Goal: Task Accomplishment & Management: Use online tool/utility

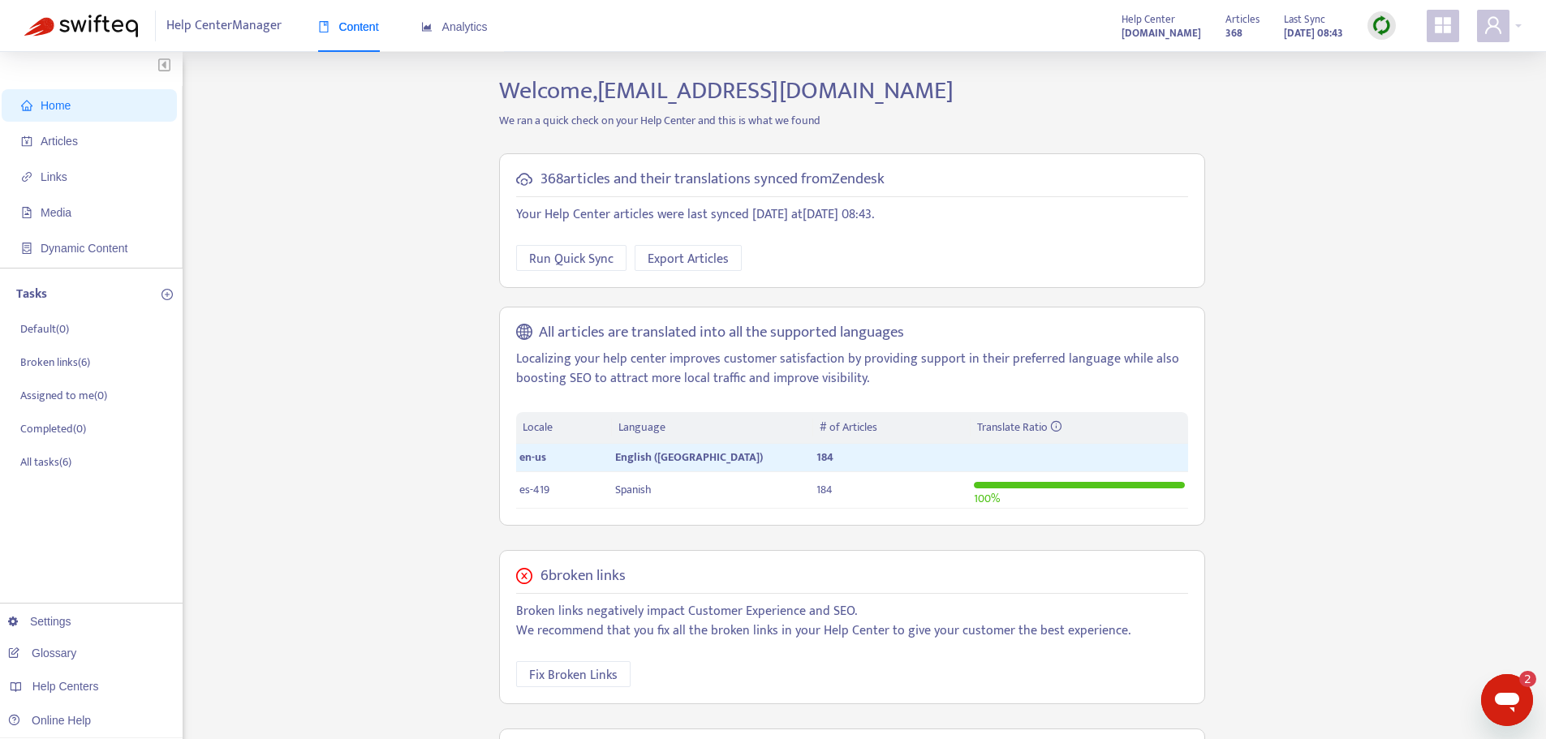
click at [1390, 29] on img at bounding box center [1381, 25] width 20 height 20
click at [1412, 62] on link "Quick Sync" at bounding box center [1414, 58] width 69 height 19
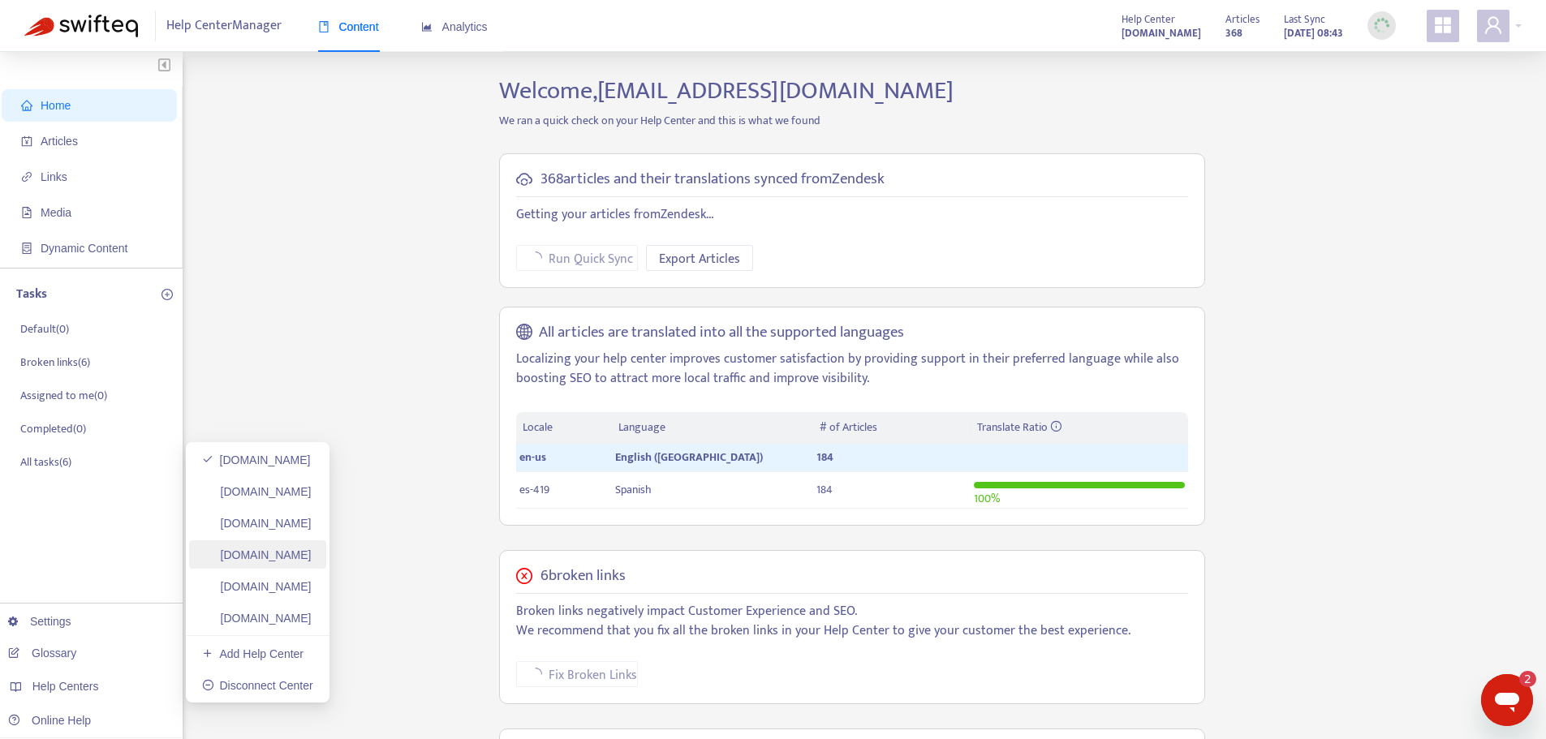
click at [312, 553] on link "[DOMAIN_NAME]" at bounding box center [257, 555] width 110 height 13
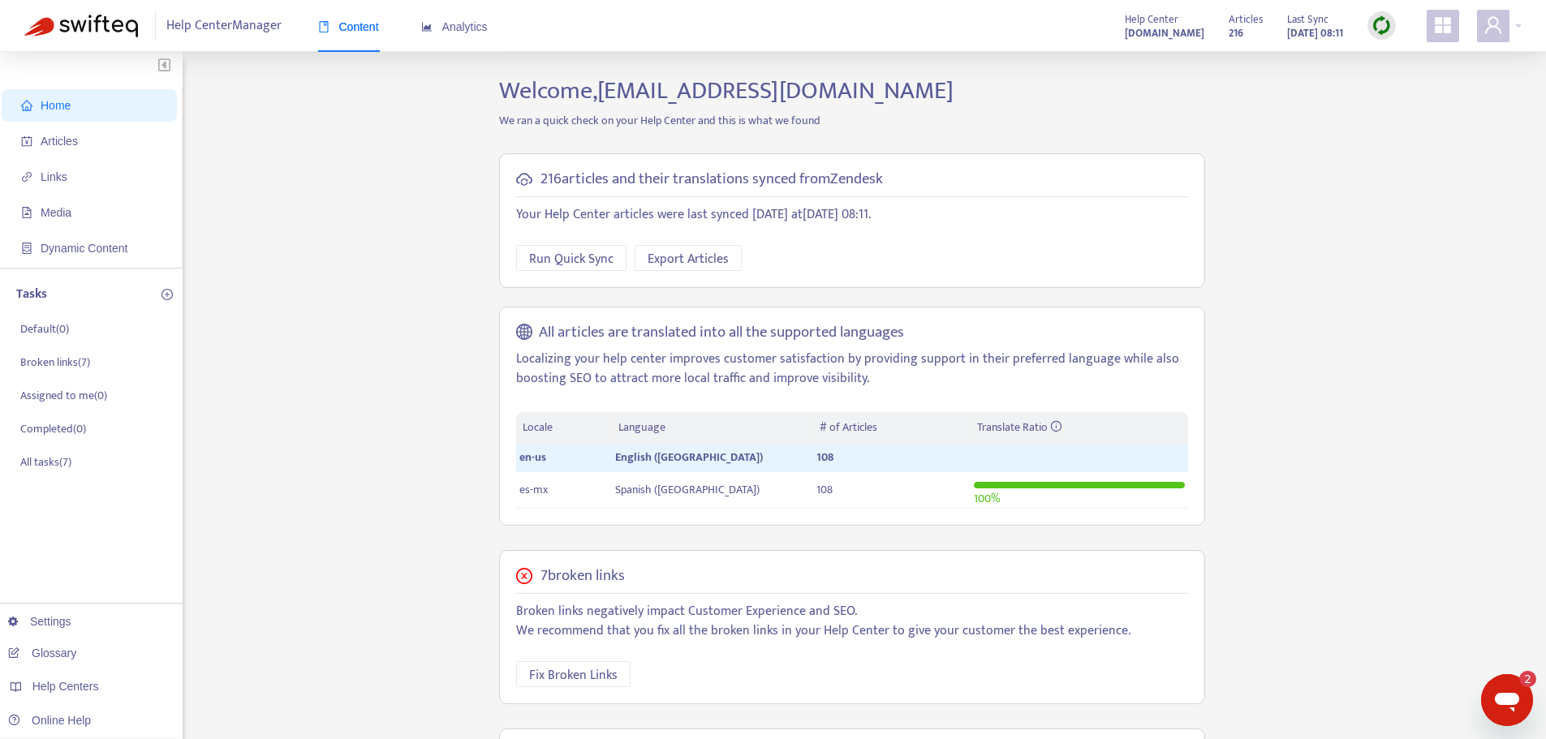
click at [1386, 16] on img at bounding box center [1381, 25] width 20 height 20
click at [1410, 60] on link "Quick Sync" at bounding box center [1414, 58] width 69 height 19
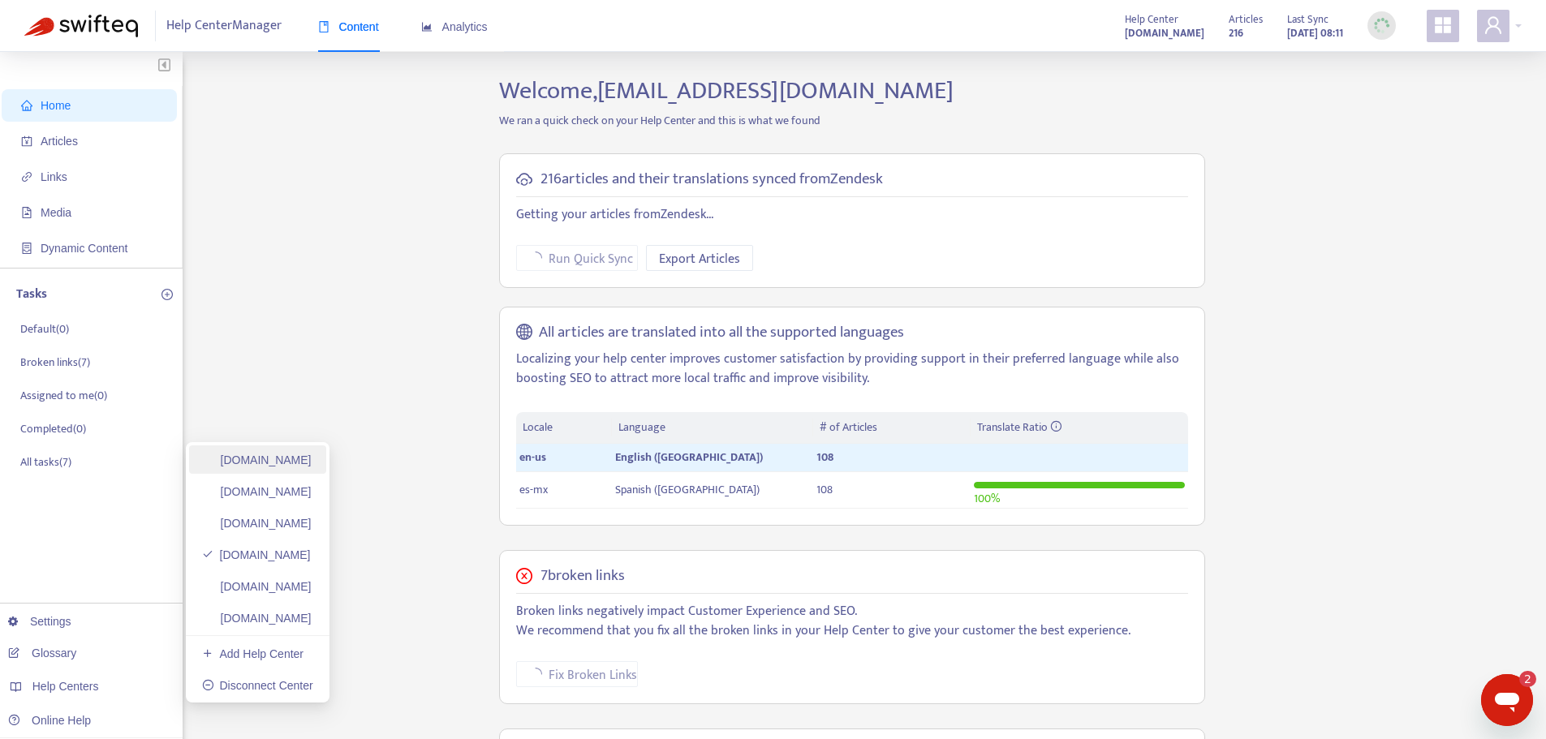
click at [312, 463] on link "[DOMAIN_NAME]" at bounding box center [257, 460] width 110 height 13
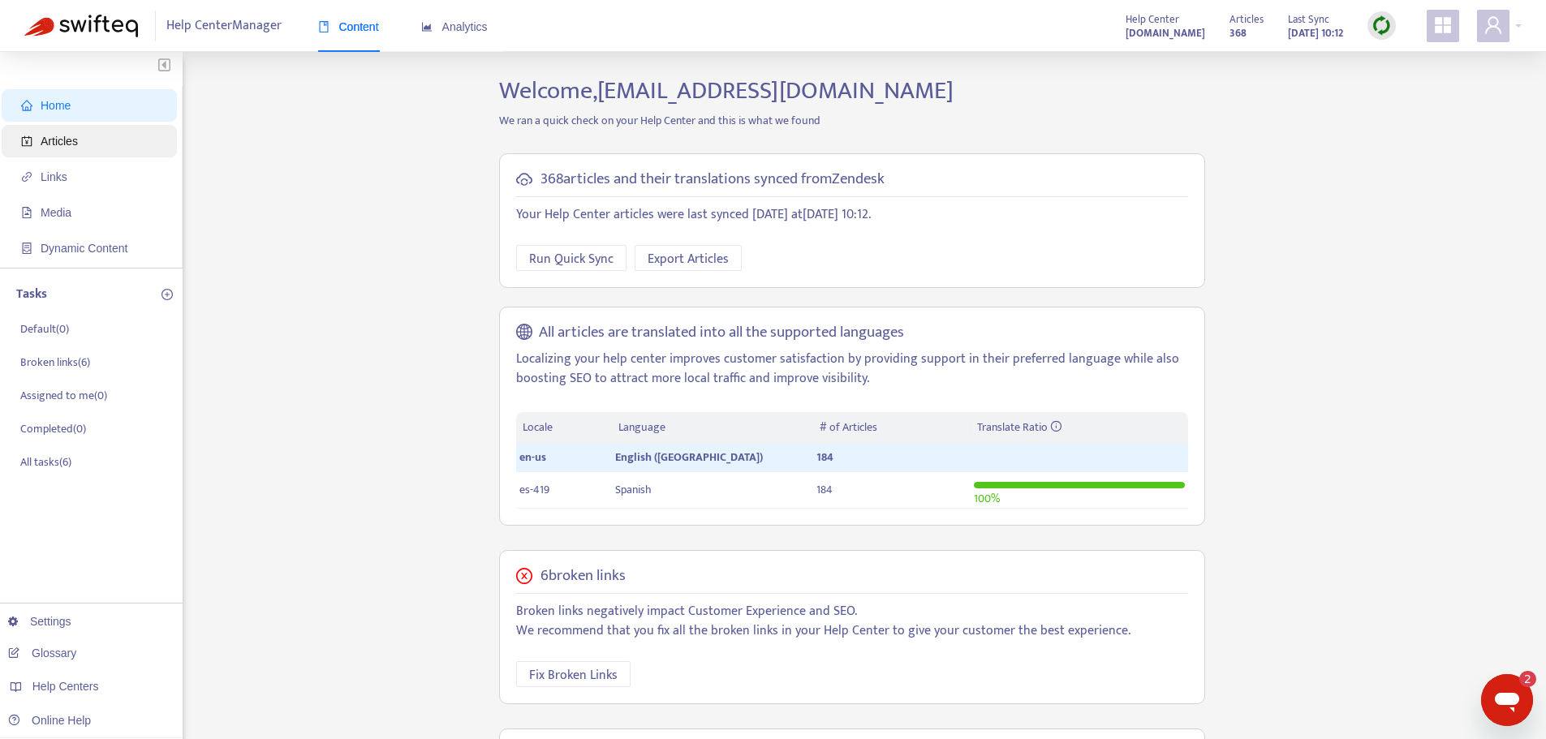
click at [84, 140] on span "Articles" at bounding box center [92, 141] width 143 height 32
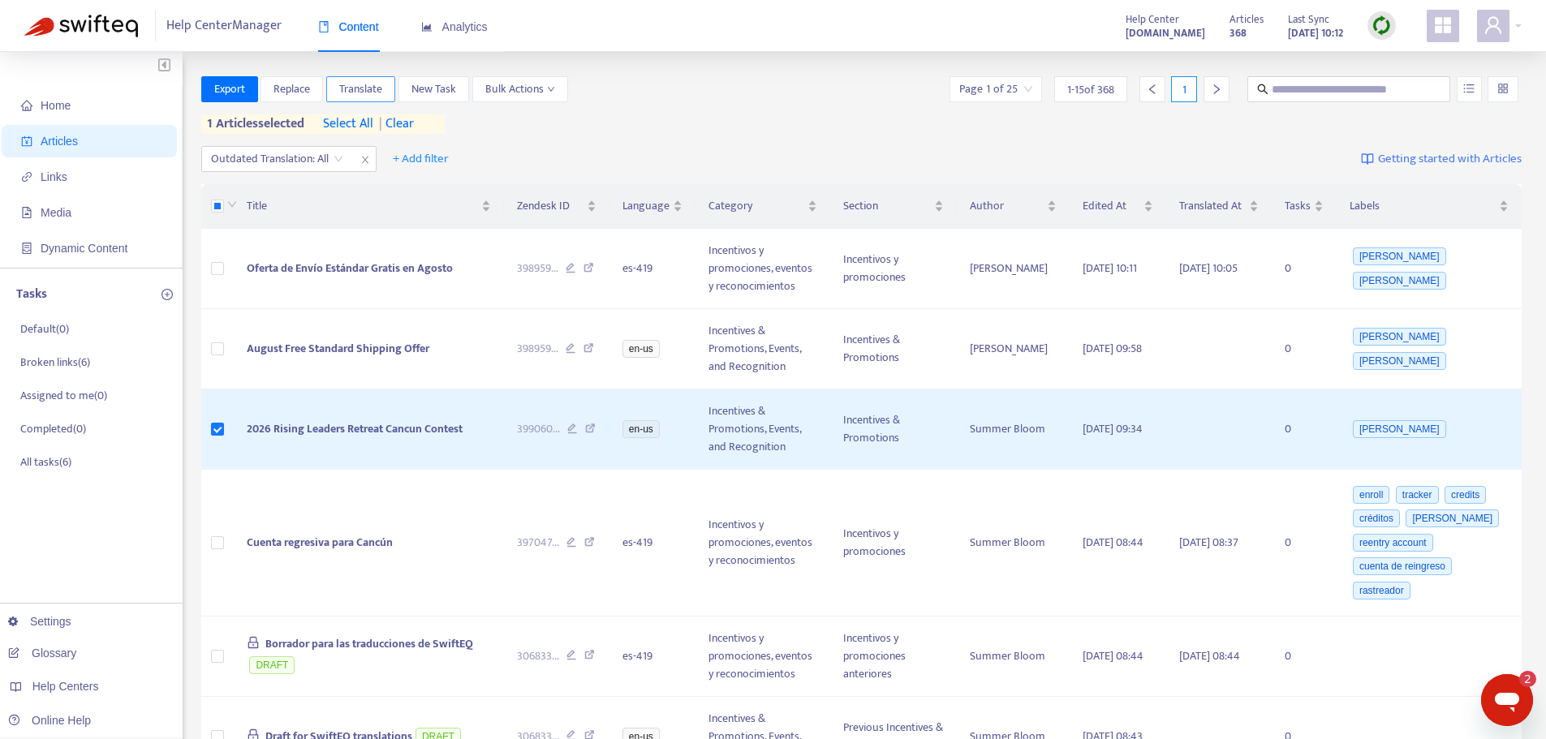
click at [366, 91] on span "Translate" at bounding box center [360, 89] width 43 height 18
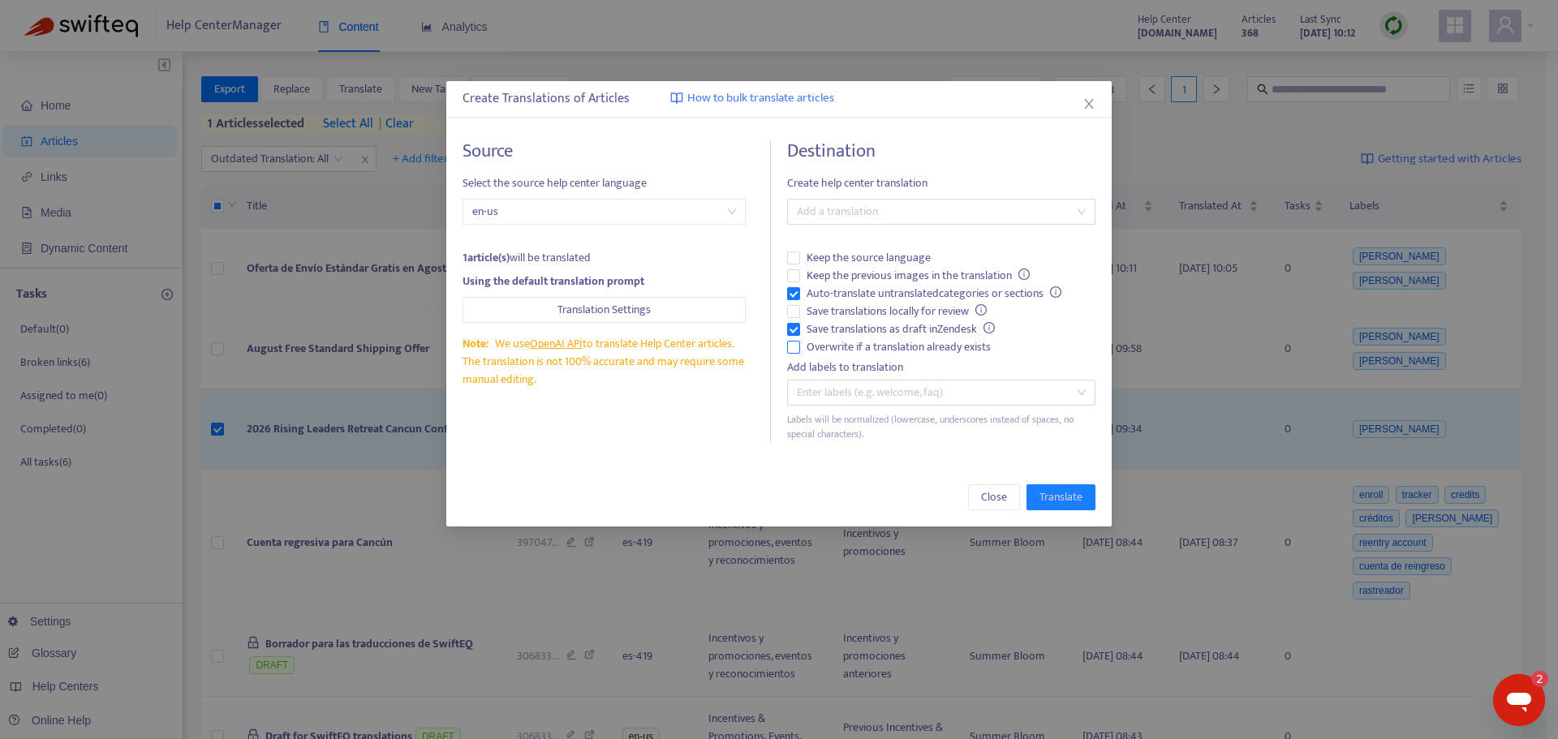
click at [915, 353] on span "Overwrite if a translation already exists" at bounding box center [898, 347] width 197 height 18
click at [879, 295] on span "Auto-translate untranslated categories or sections" at bounding box center [934, 294] width 268 height 18
click at [894, 219] on div at bounding box center [933, 211] width 284 height 19
click at [876, 270] on div "Spanish ( es-419 )" at bounding box center [941, 270] width 282 height 18
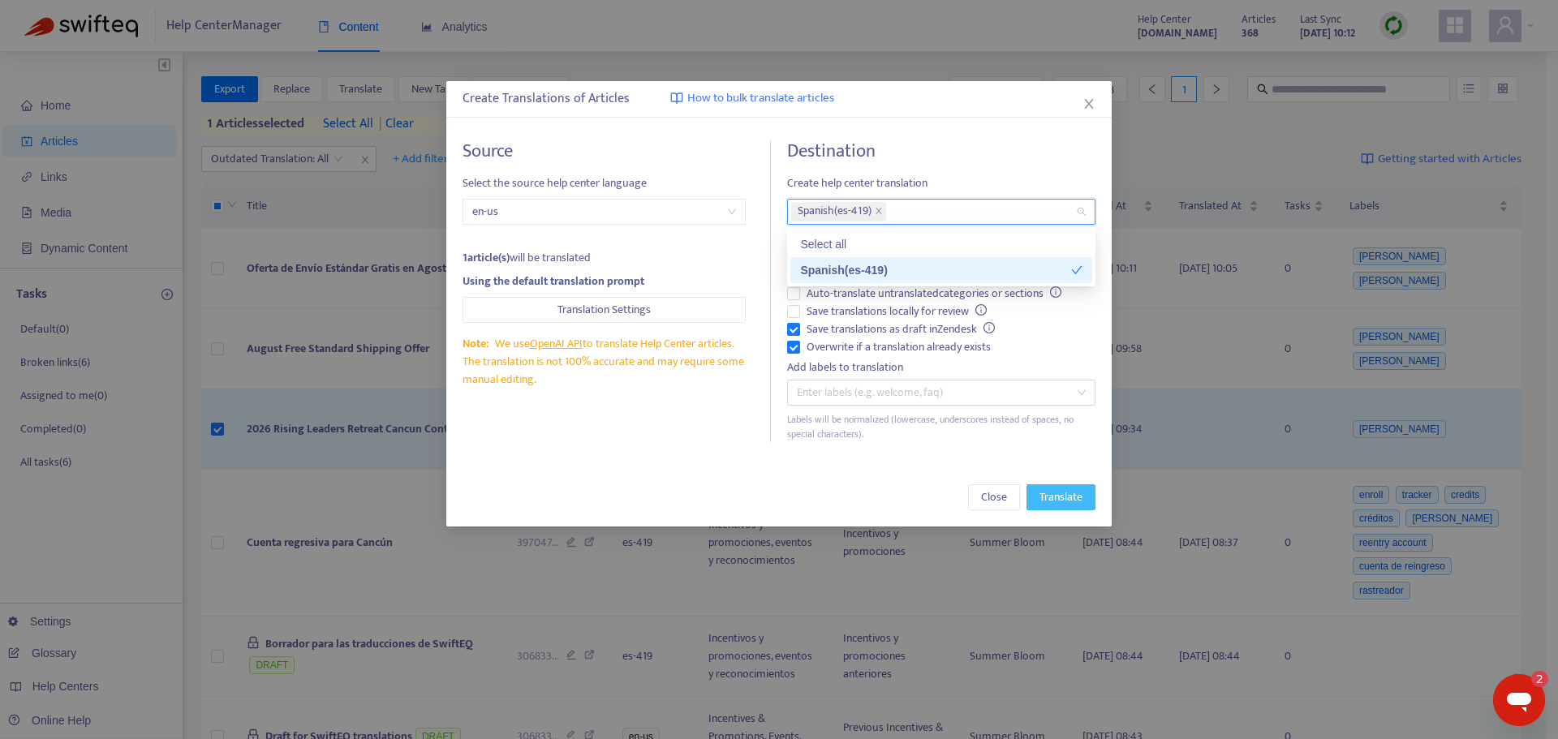
click at [1056, 493] on span "Translate" at bounding box center [1060, 497] width 43 height 18
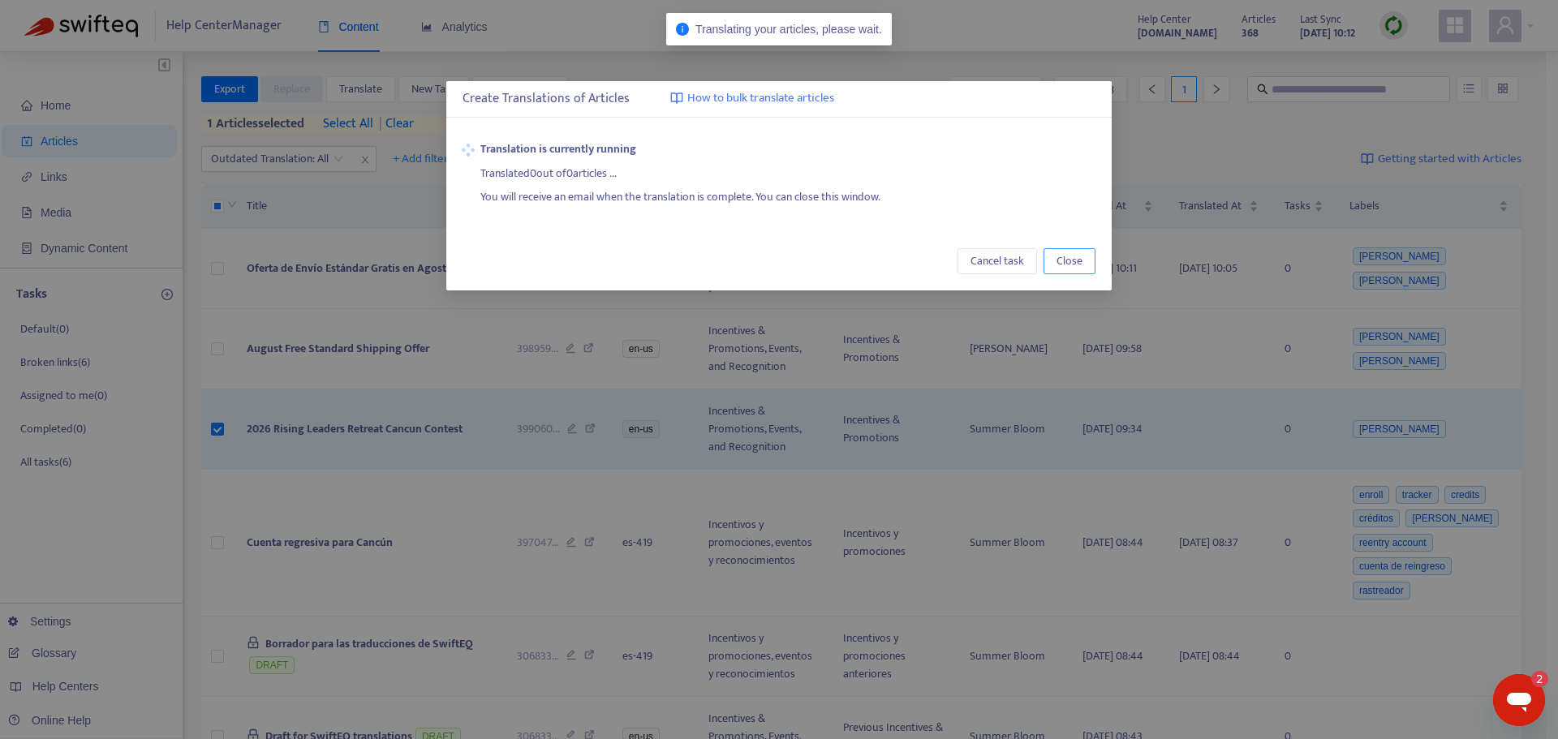
click at [1060, 264] on span "Close" at bounding box center [1069, 261] width 26 height 18
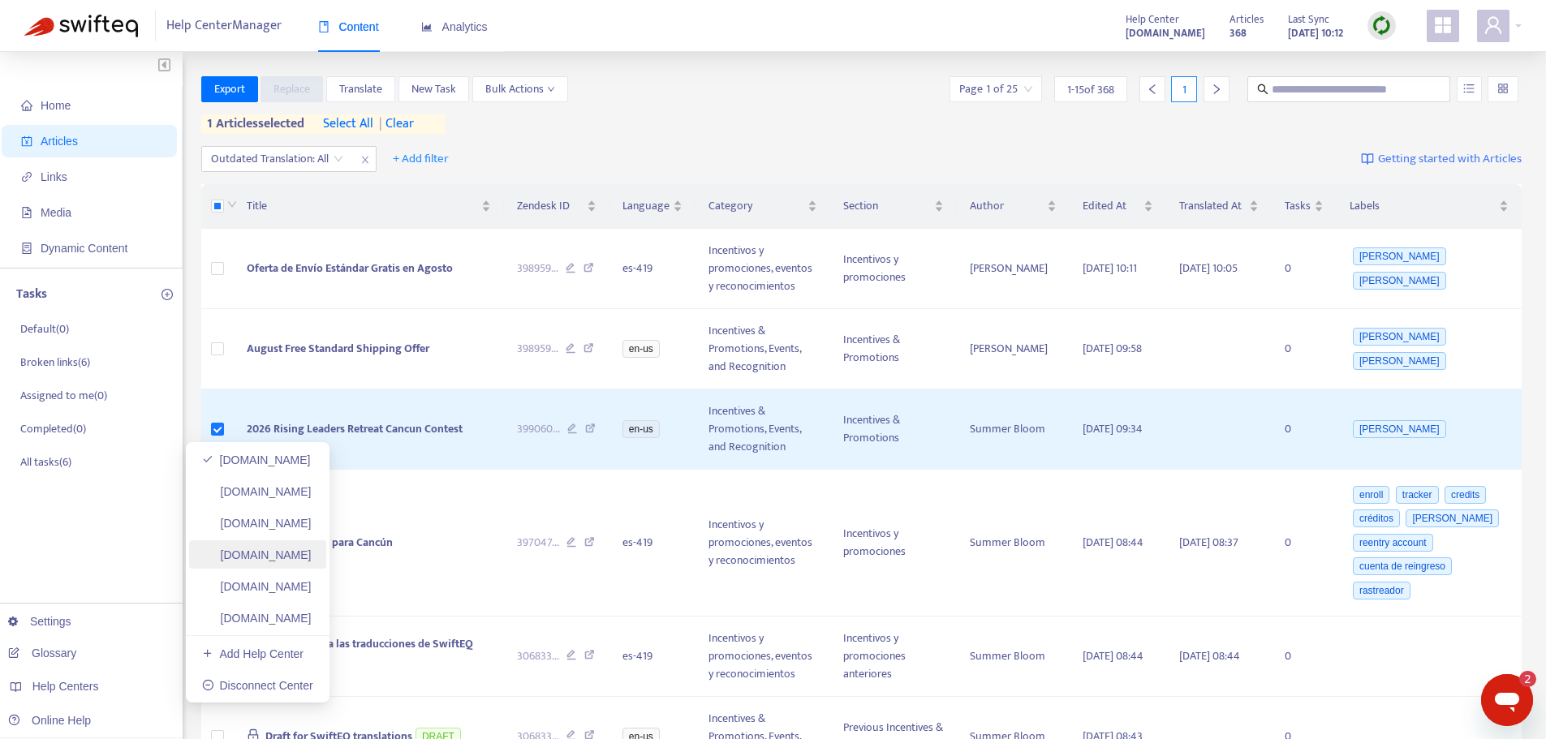
click at [289, 559] on link "[DOMAIN_NAME]" at bounding box center [257, 555] width 110 height 13
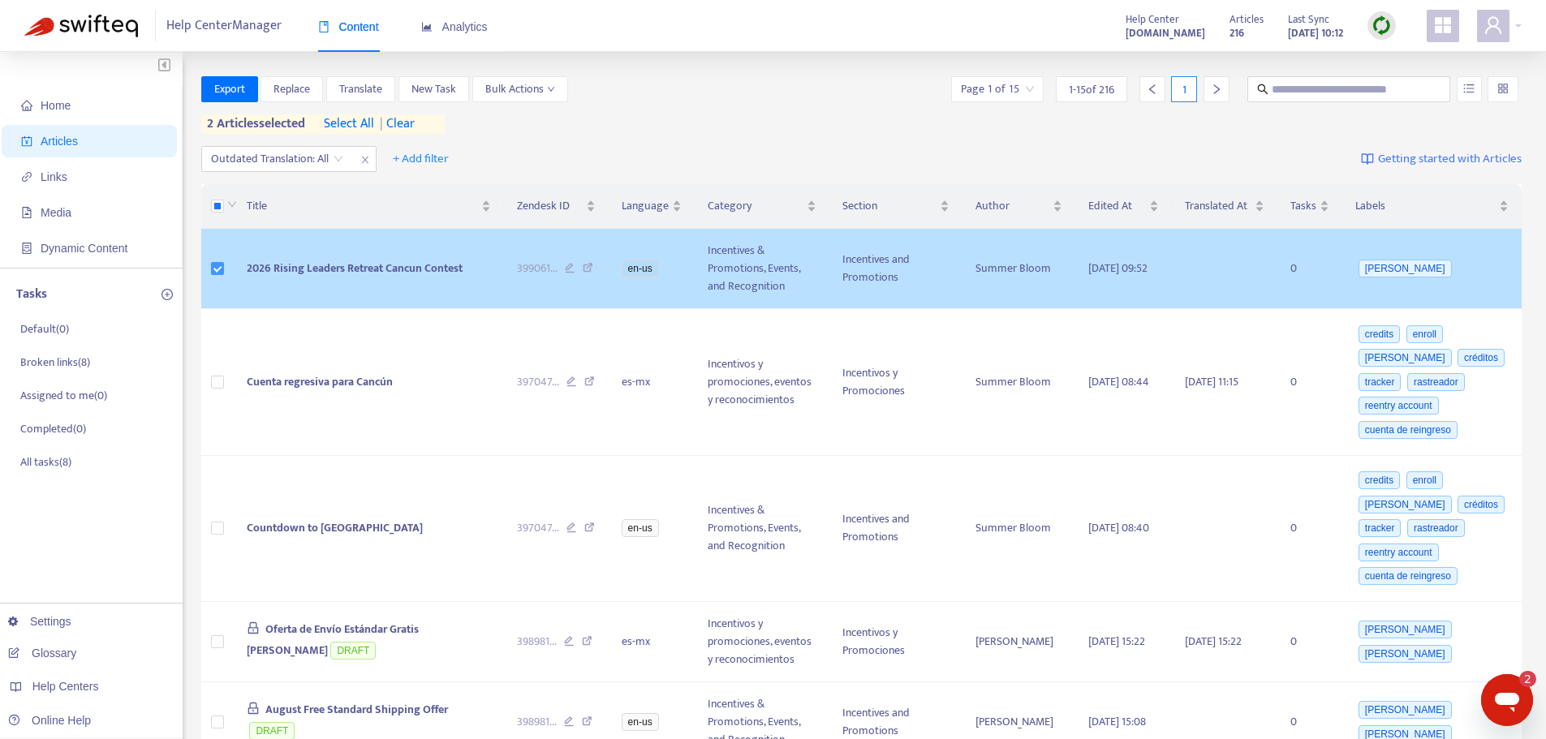
click at [218, 276] on label at bounding box center [217, 269] width 13 height 18
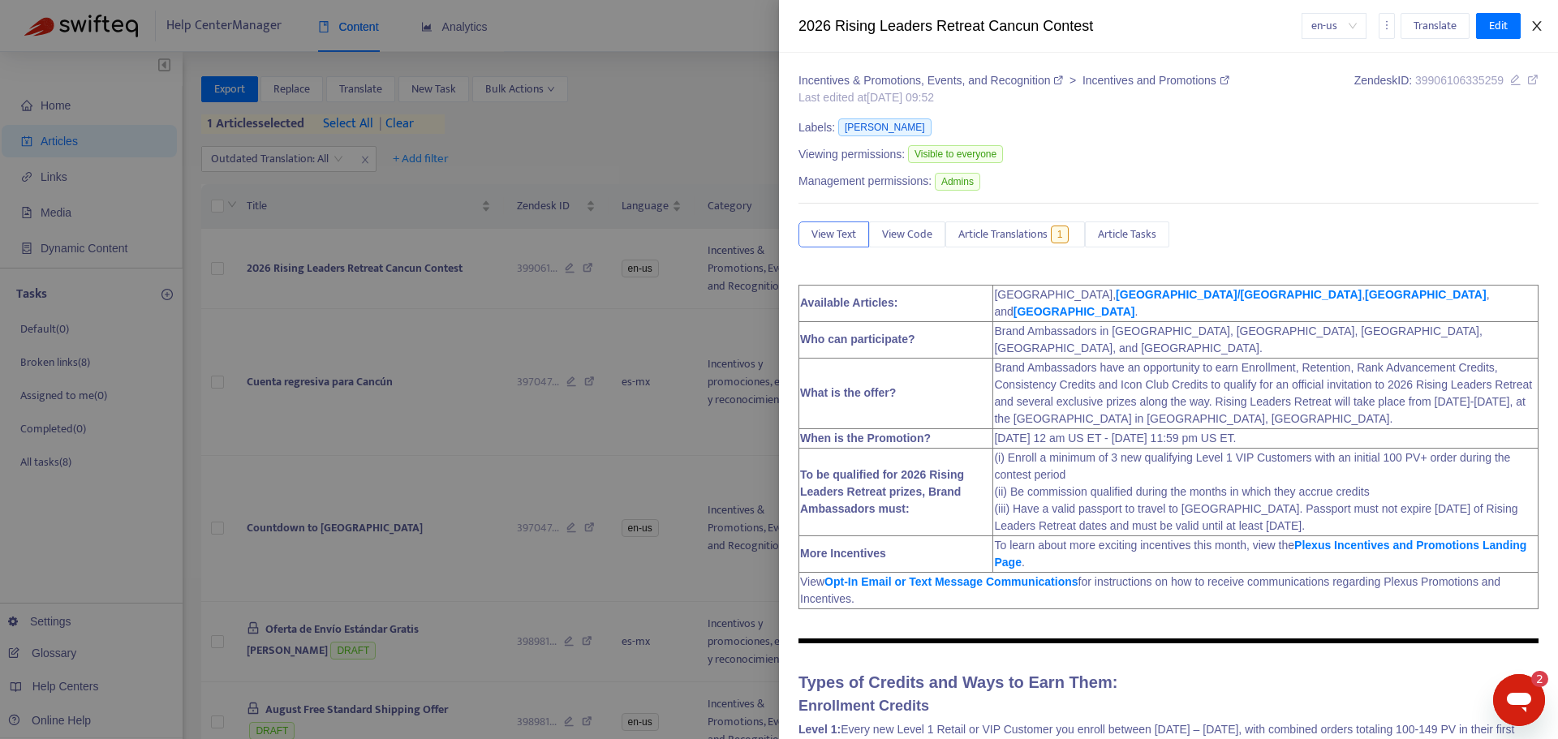
click at [1538, 32] on icon "close" at bounding box center [1536, 25] width 13 height 13
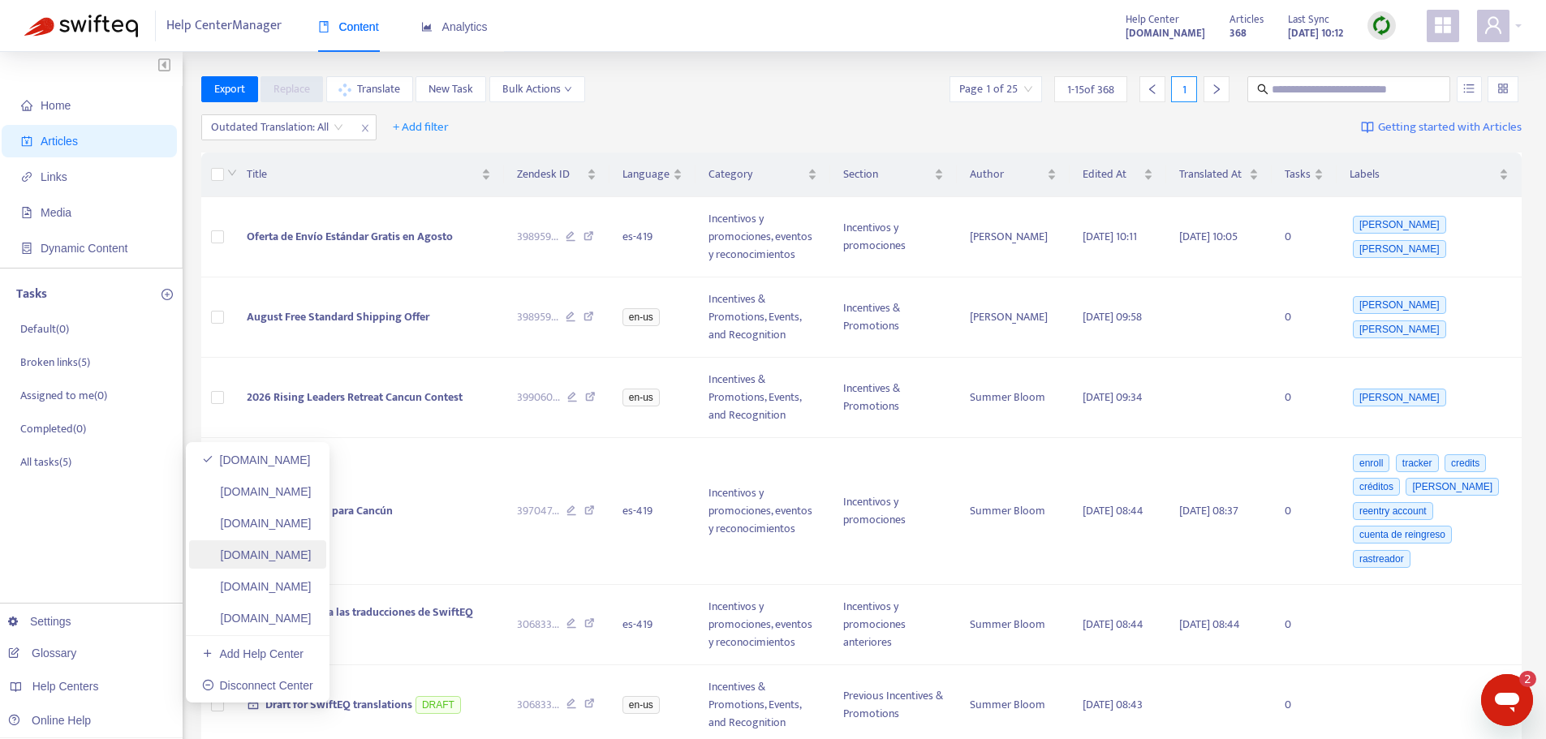
click at [312, 562] on link "[DOMAIN_NAME]" at bounding box center [257, 555] width 110 height 13
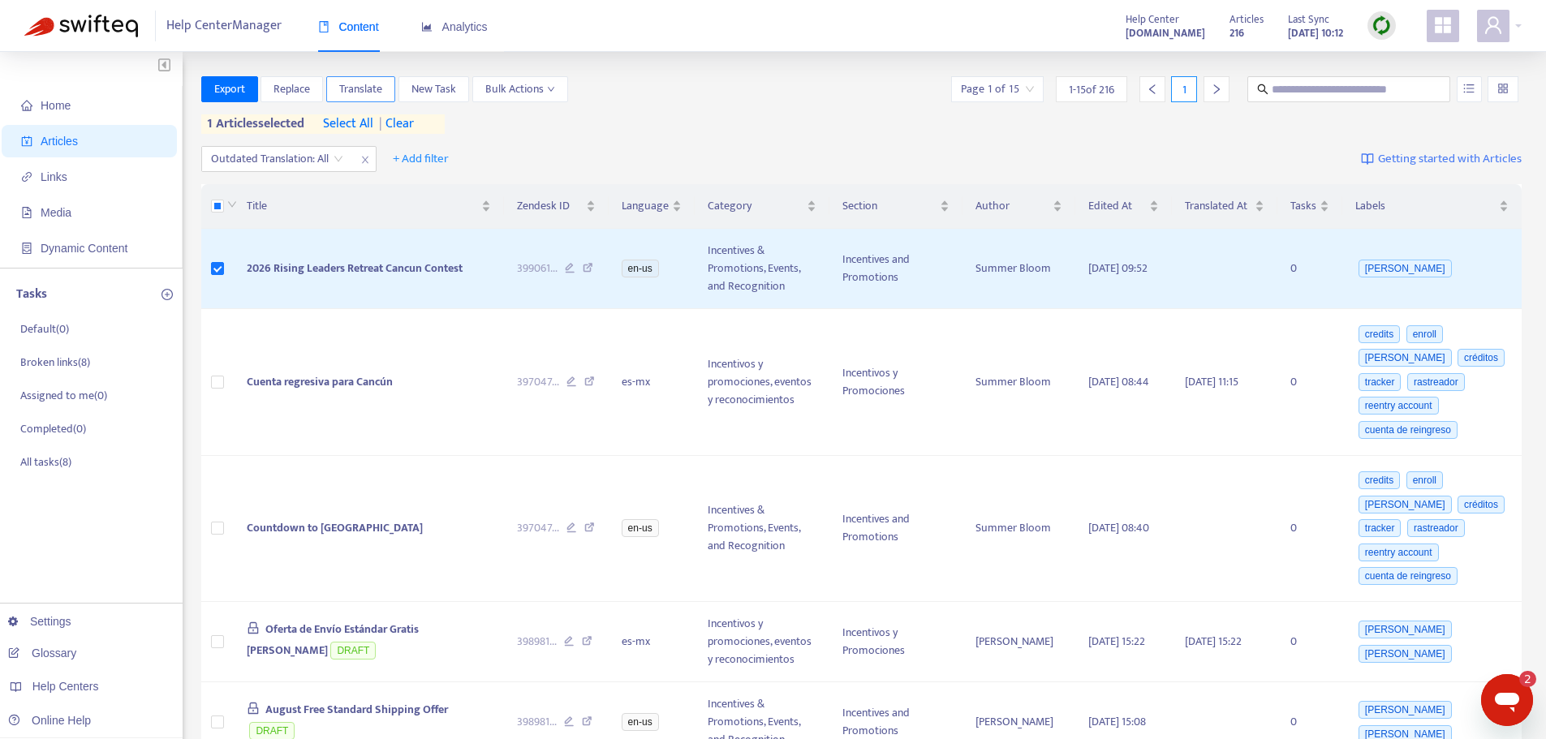
click at [359, 90] on span "Translate" at bounding box center [360, 89] width 43 height 18
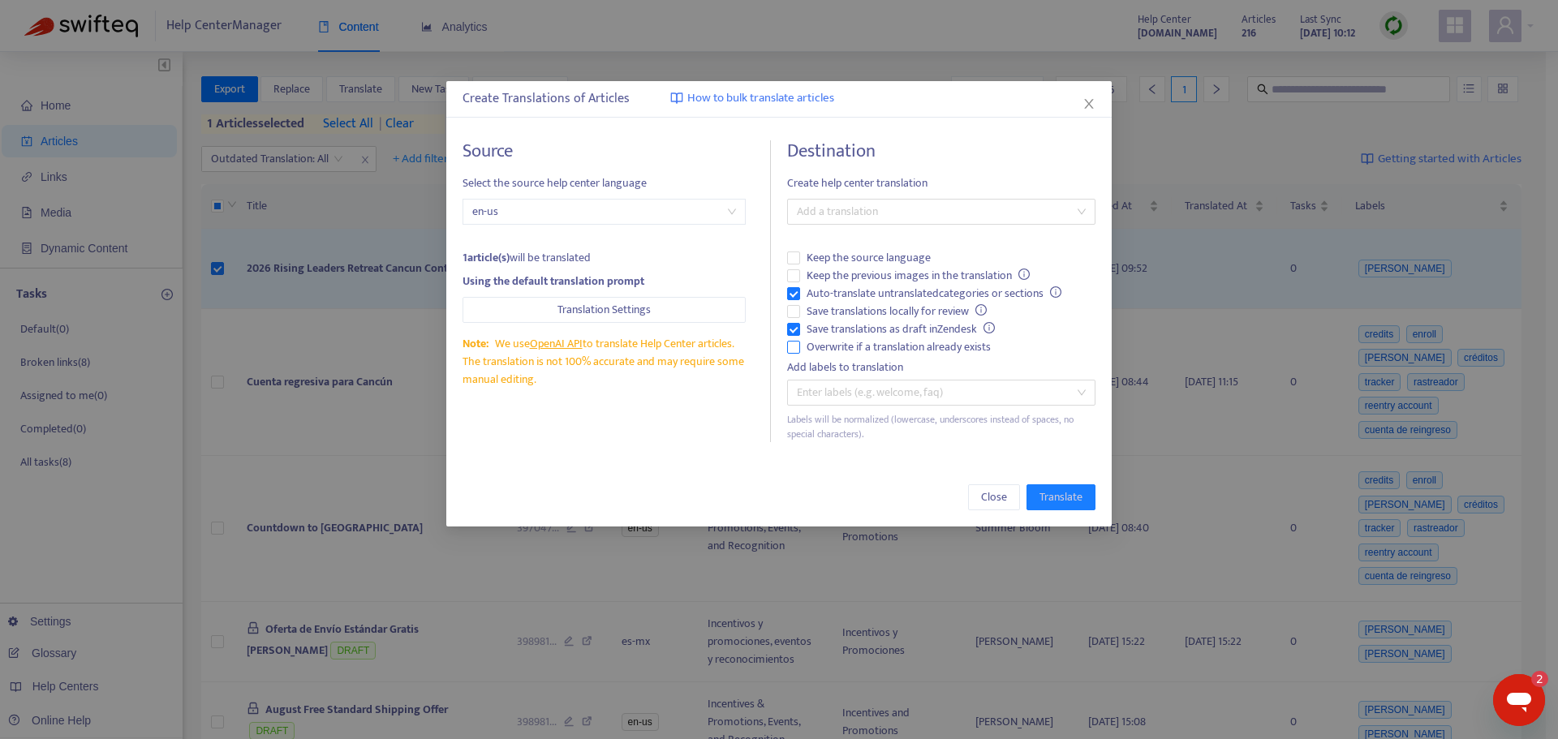
click at [823, 342] on span "Overwrite if a translation already exists" at bounding box center [898, 347] width 197 height 18
click at [823, 293] on span "Auto-translate untranslated categories or sections" at bounding box center [934, 294] width 268 height 18
click at [858, 208] on div at bounding box center [933, 211] width 284 height 19
click at [866, 272] on div "Spanish ([GEOGRAPHIC_DATA]) ( es-mx )" at bounding box center [941, 270] width 282 height 18
click at [1052, 494] on span "Translate" at bounding box center [1060, 497] width 43 height 18
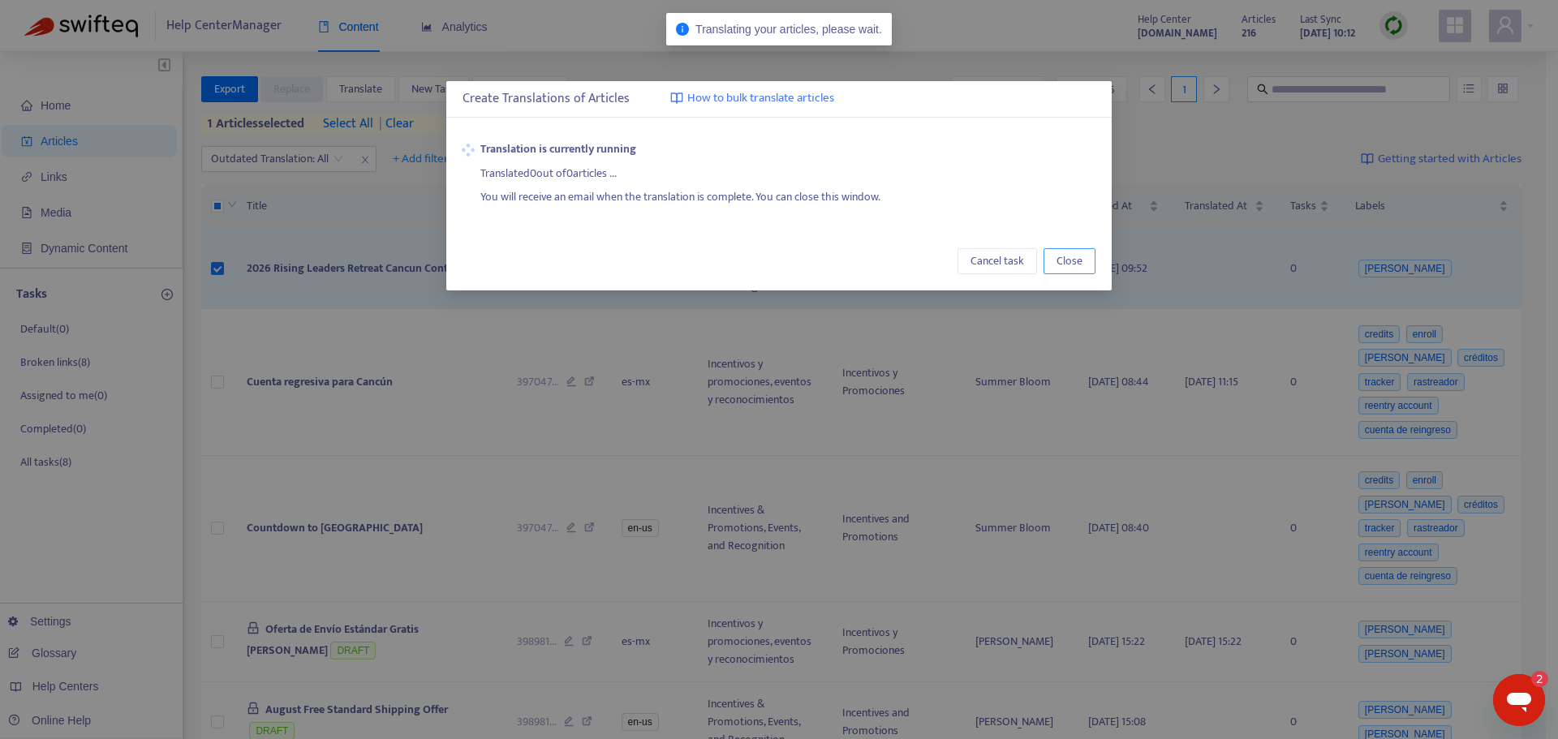
click at [1078, 258] on span "Close" at bounding box center [1069, 261] width 26 height 18
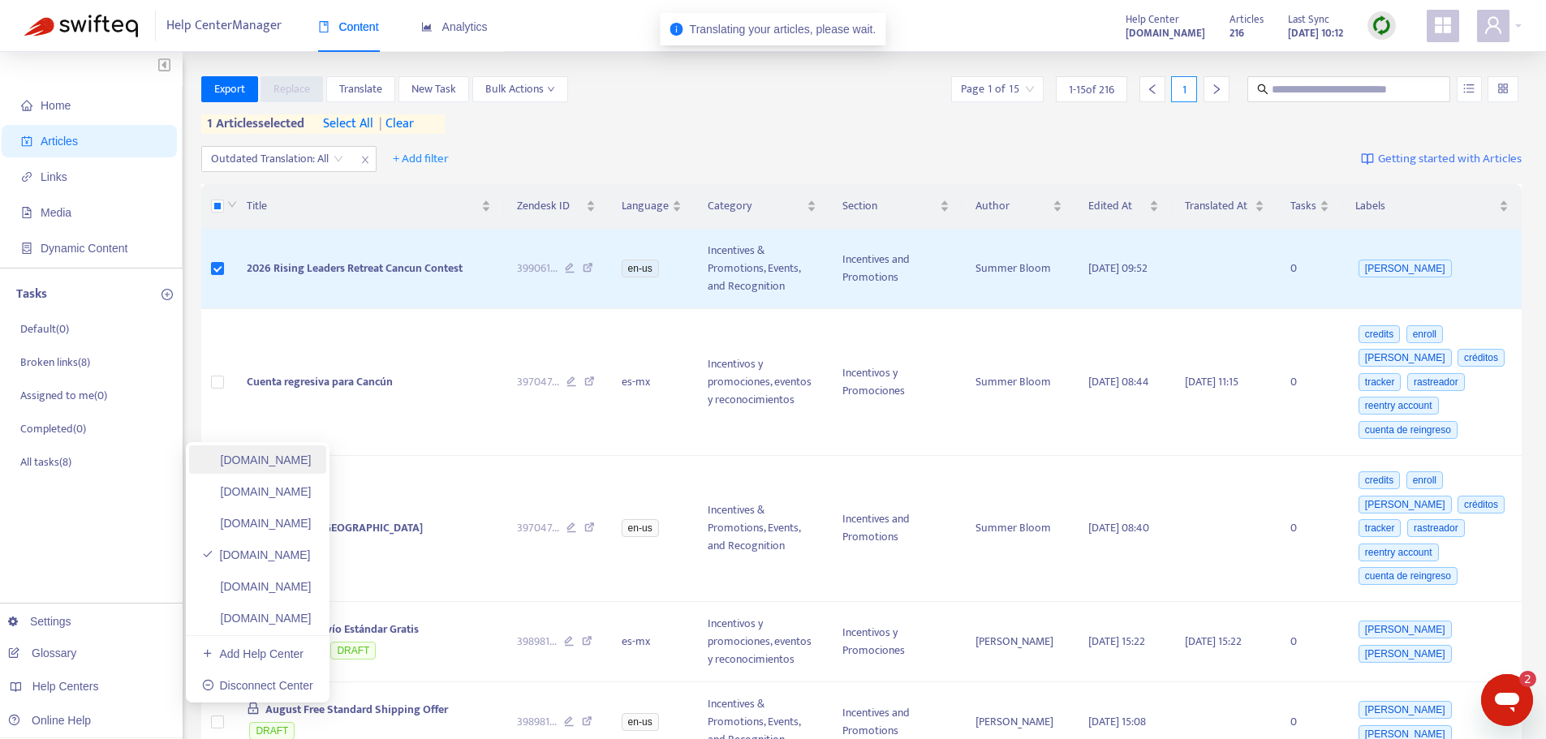
click at [306, 454] on link "[DOMAIN_NAME]" at bounding box center [257, 460] width 110 height 13
